Goal: Transaction & Acquisition: Obtain resource

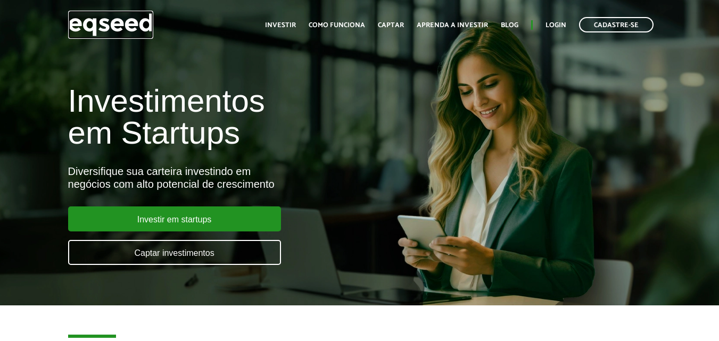
click at [132, 20] on img at bounding box center [110, 25] width 85 height 28
click at [415, 104] on div "Investimentos em Startups Diversifique sua carteira investindo em negócios com …" at bounding box center [240, 169] width 360 height 210
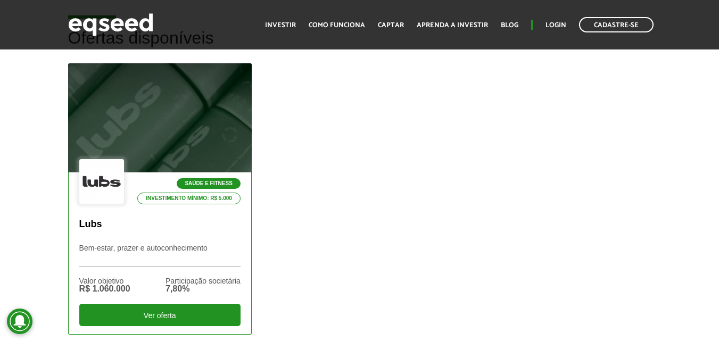
scroll to position [266, 0]
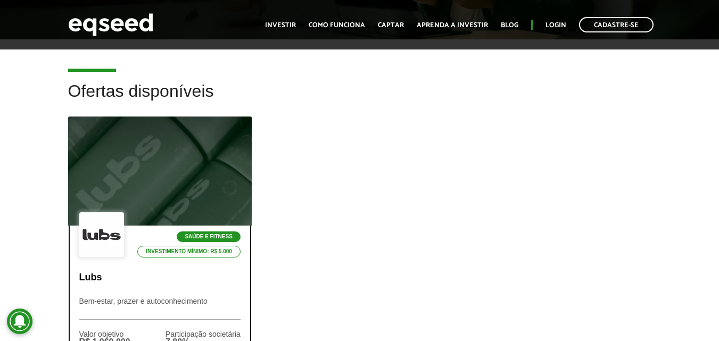
click at [174, 184] on div at bounding box center [160, 171] width 220 height 131
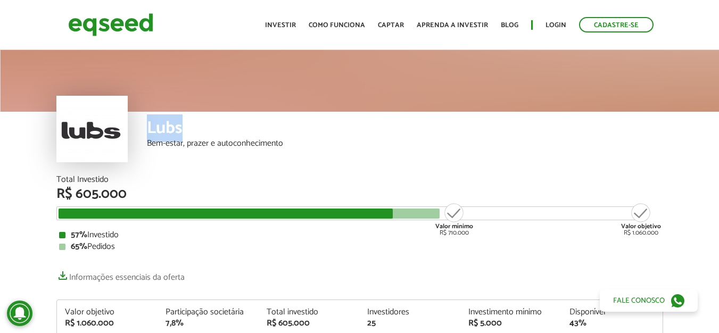
drag, startPoint x: 151, startPoint y: 124, endPoint x: 185, endPoint y: 130, distance: 35.3
click at [185, 130] on div "Lubs" at bounding box center [405, 130] width 516 height 20
click at [204, 191] on div "R$ 605.000" at bounding box center [359, 194] width 607 height 14
click at [193, 177] on div "Total Investido" at bounding box center [359, 180] width 607 height 9
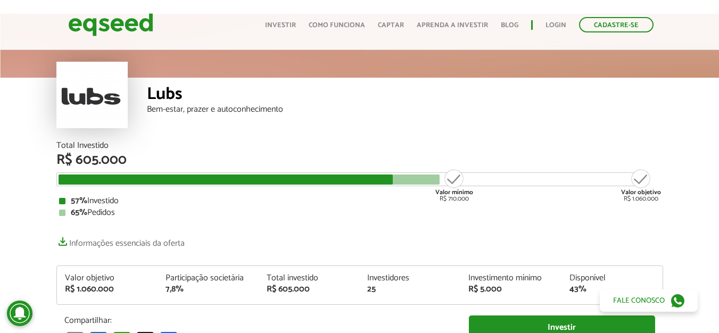
scroll to position [53, 0]
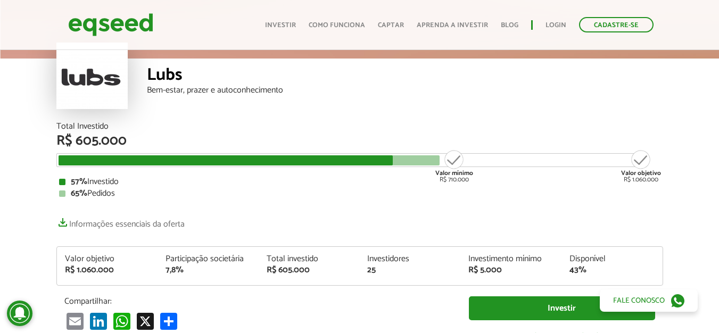
click at [643, 179] on div "Valor objetivo R$ 1.060.000" at bounding box center [641, 166] width 40 height 34
drag, startPoint x: 642, startPoint y: 179, endPoint x: 650, endPoint y: 180, distance: 7.5
click at [650, 180] on div "Valor objetivo R$ 1.060.000" at bounding box center [641, 166] width 40 height 34
click at [614, 192] on div "65% Pedidos" at bounding box center [360, 194] width 602 height 9
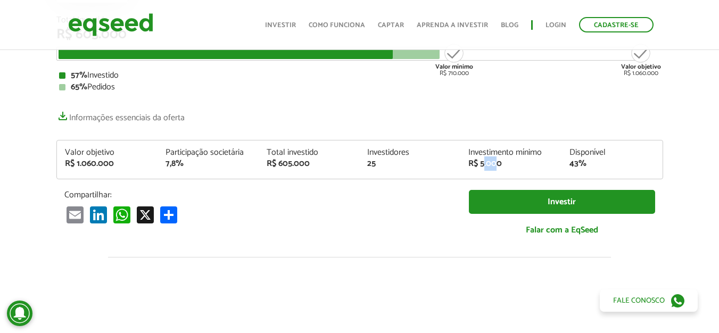
drag, startPoint x: 484, startPoint y: 165, endPoint x: 496, endPoint y: 167, distance: 11.8
click at [496, 167] on div "R$ 5.000" at bounding box center [511, 164] width 85 height 9
click at [403, 194] on p "Compartilhar:" at bounding box center [258, 195] width 389 height 10
click at [411, 198] on p "Compartilhar:" at bounding box center [258, 195] width 389 height 10
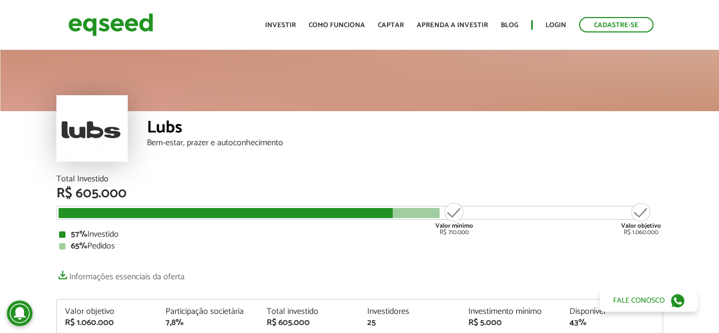
scroll to position [0, 0]
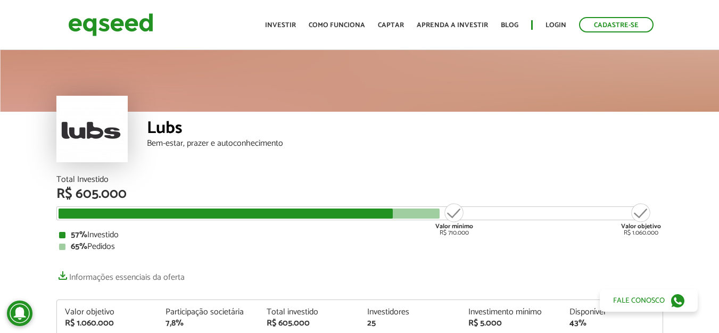
click at [386, 235] on div "57% Investido" at bounding box center [360, 235] width 602 height 9
click at [376, 236] on div "57% Investido" at bounding box center [360, 235] width 602 height 9
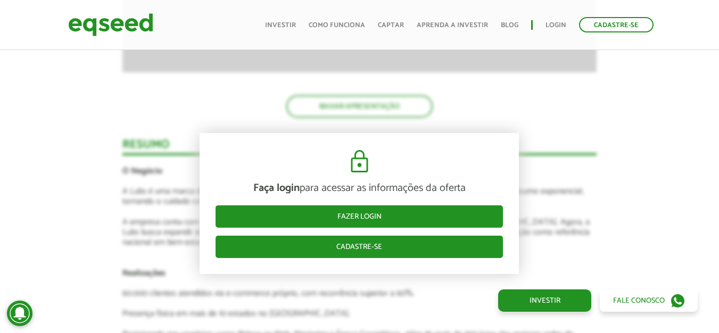
scroll to position [1597, 0]
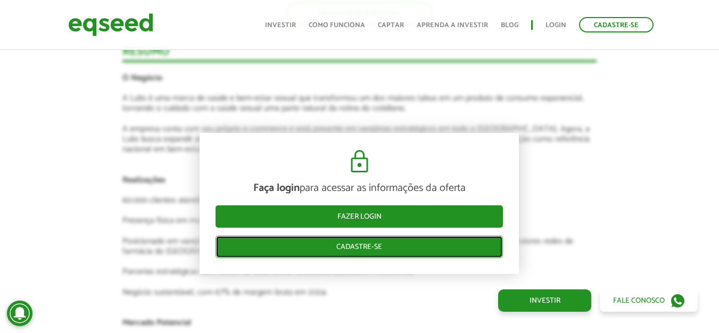
click at [413, 242] on link "Cadastre-se" at bounding box center [360, 247] width 288 height 22
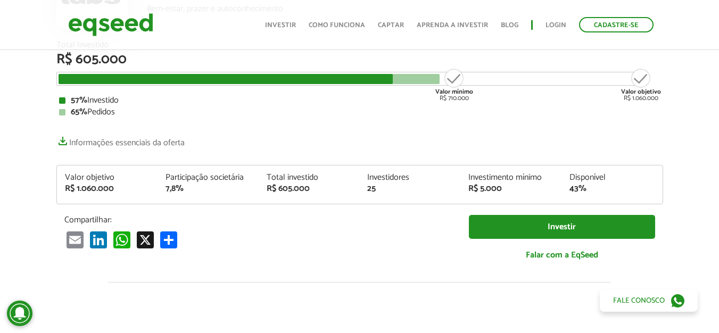
scroll to position [7, 0]
